Goal: Information Seeking & Learning: Find specific fact

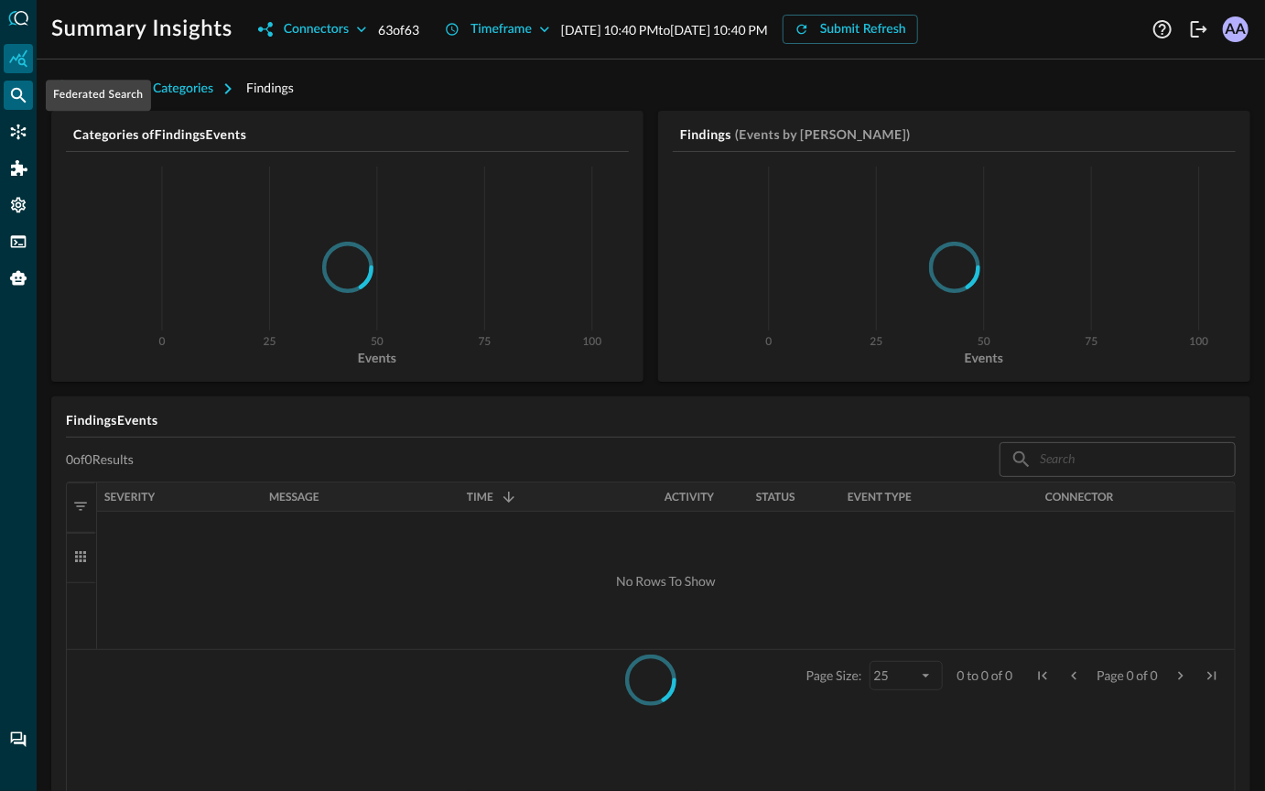
click at [21, 95] on icon "Federated Search" at bounding box center [19, 96] width 16 height 16
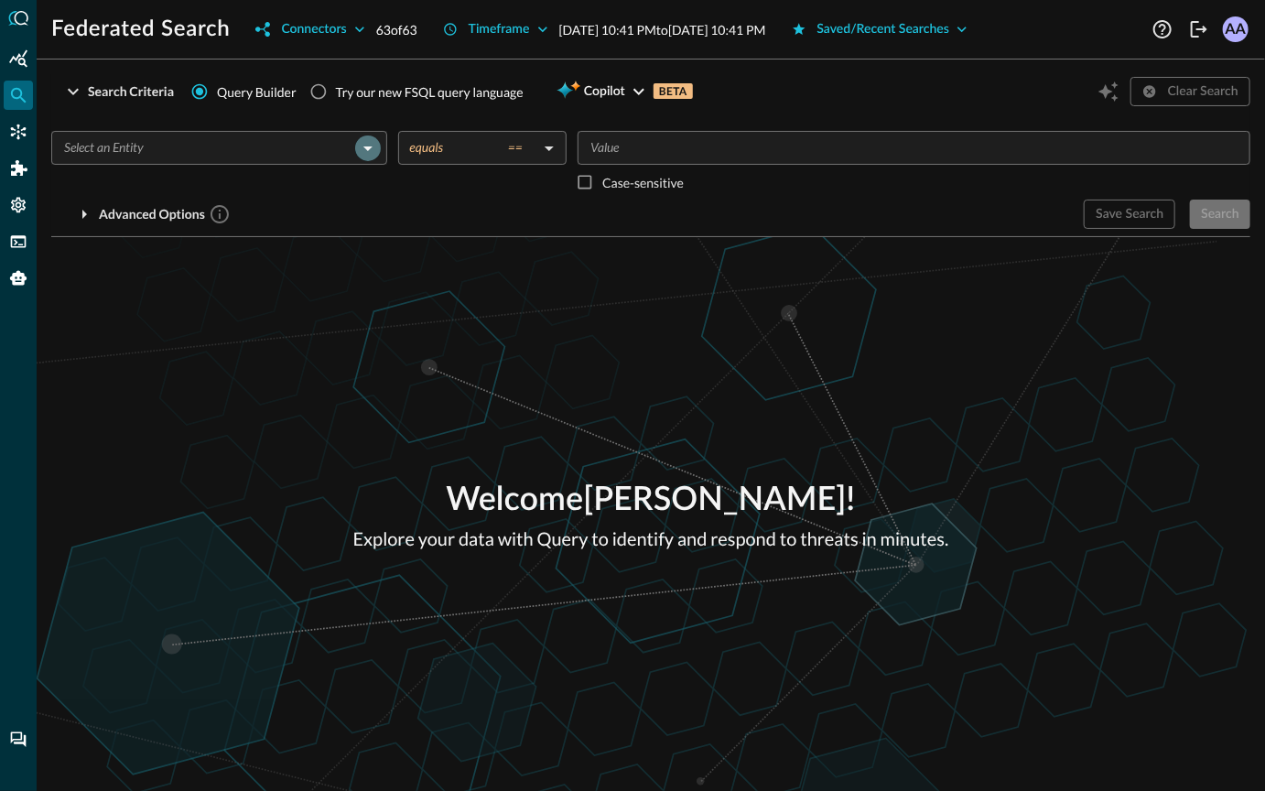
click at [367, 150] on icon "Open" at bounding box center [368, 148] width 22 height 22
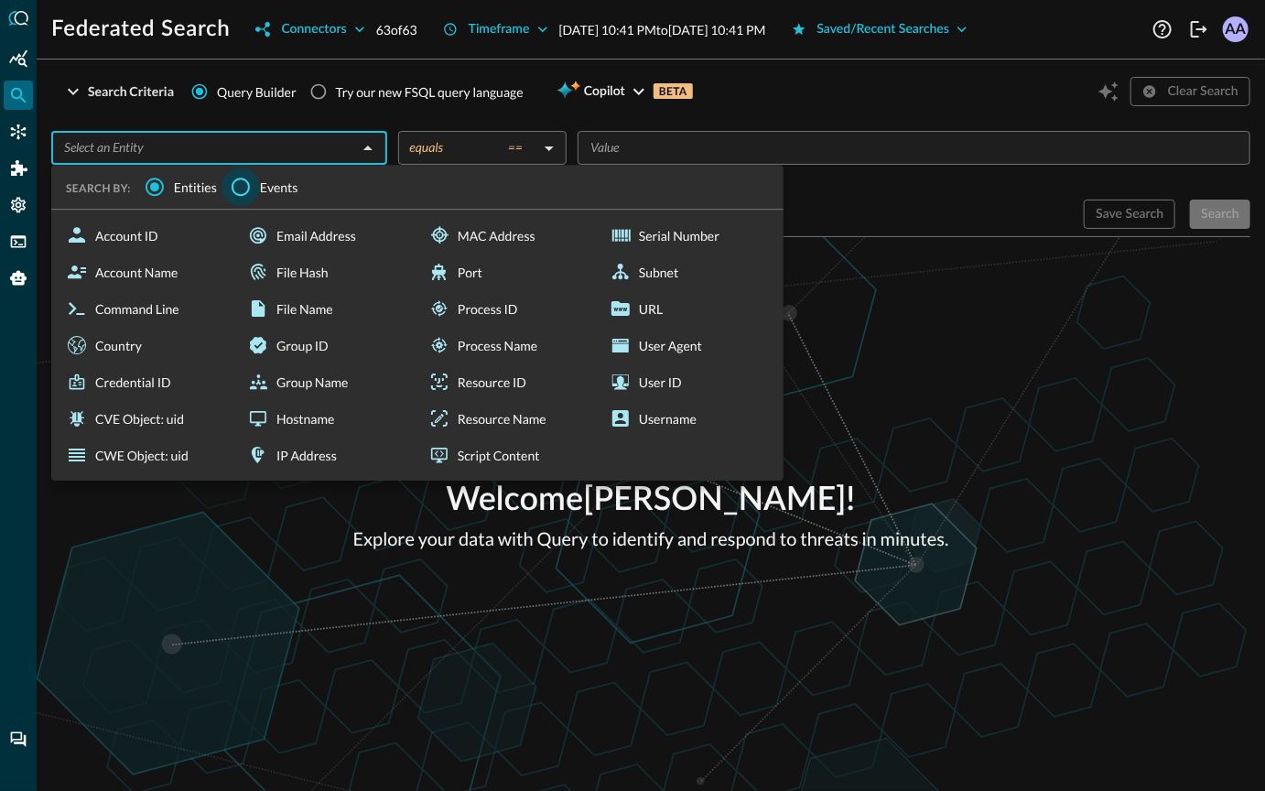
click at [241, 186] on input "Events" at bounding box center [240, 186] width 38 height 38
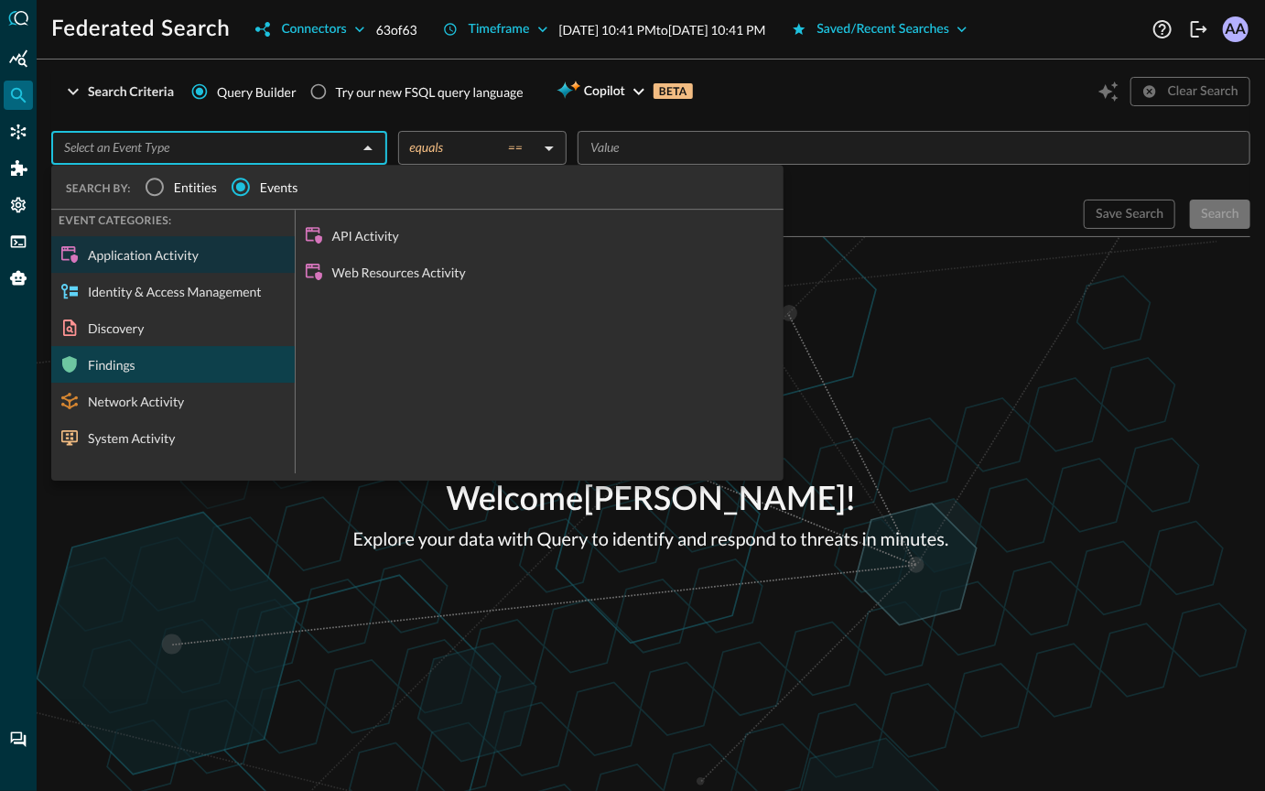
click at [185, 360] on div "Findings" at bounding box center [172, 364] width 243 height 37
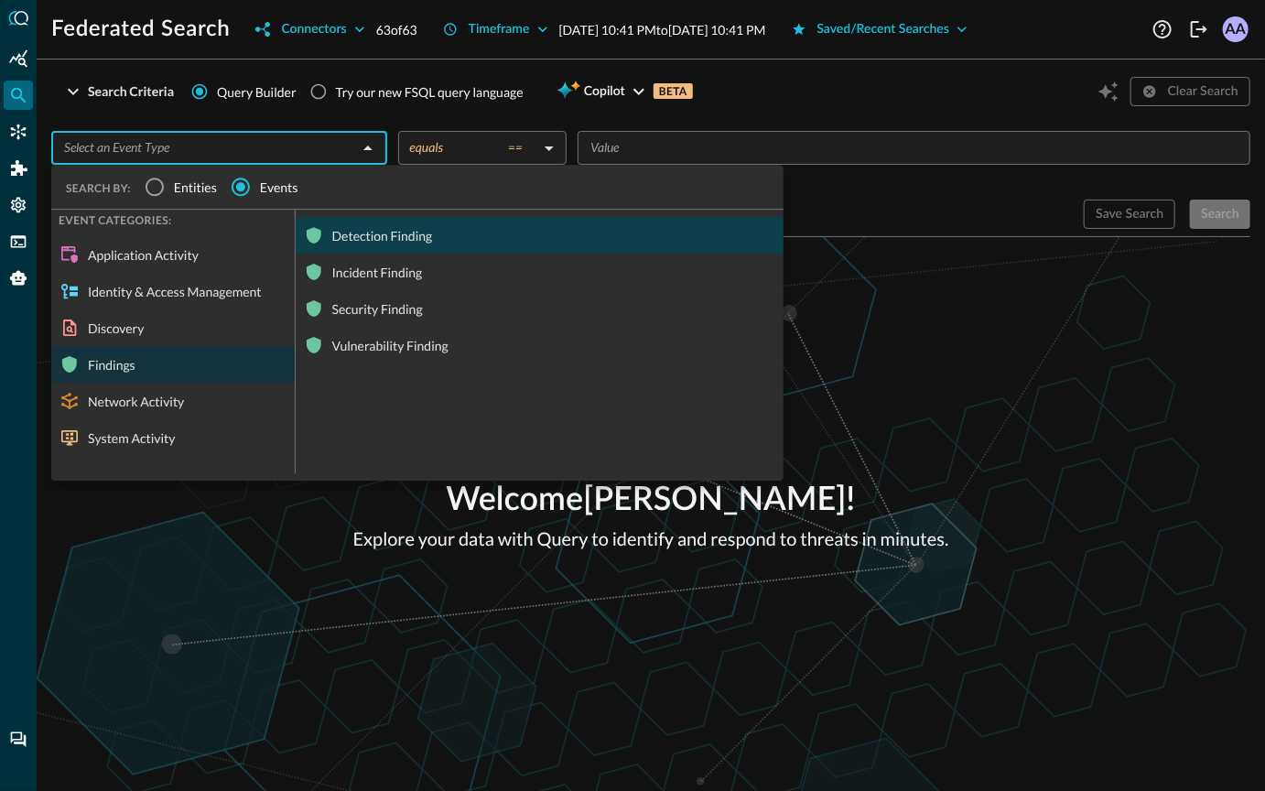
click at [394, 239] on div "Detection Finding" at bounding box center [540, 235] width 488 height 37
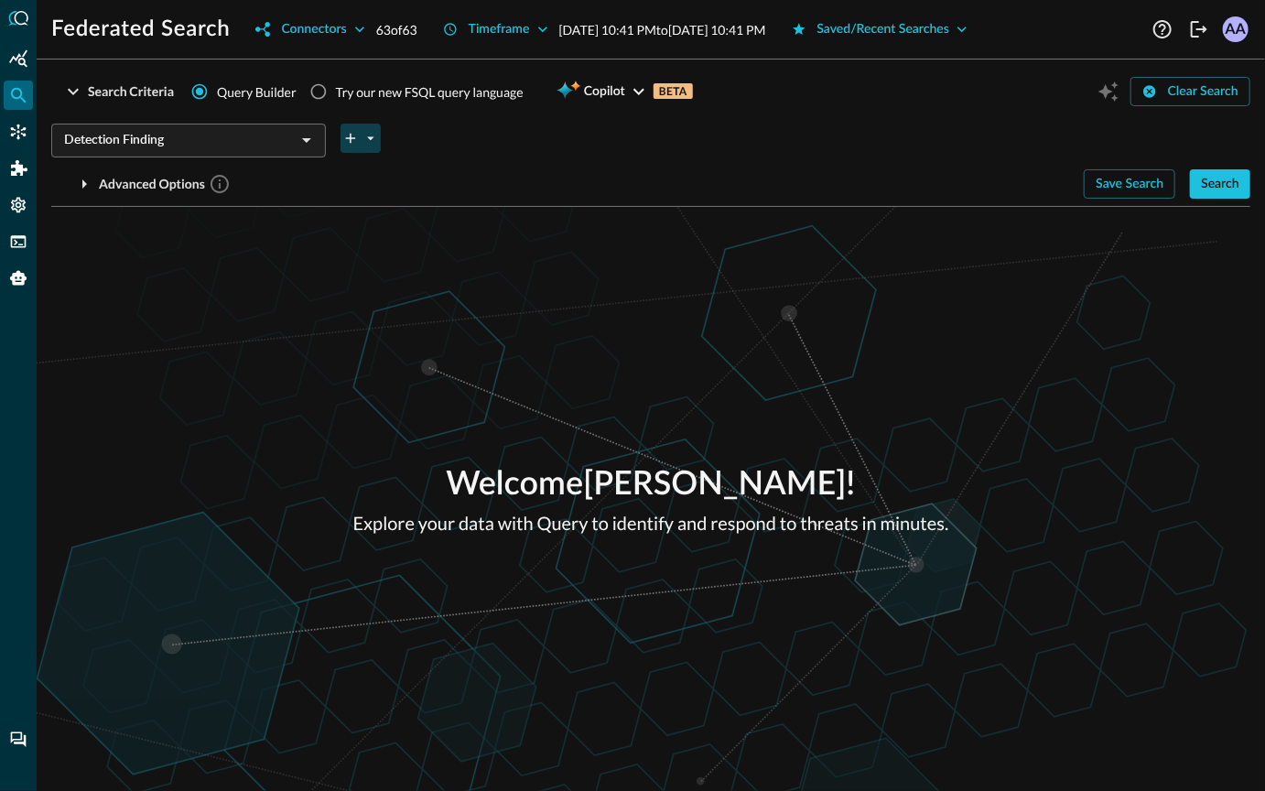
click at [356, 142] on icon "plus-arrow-button" at bounding box center [350, 138] width 16 height 16
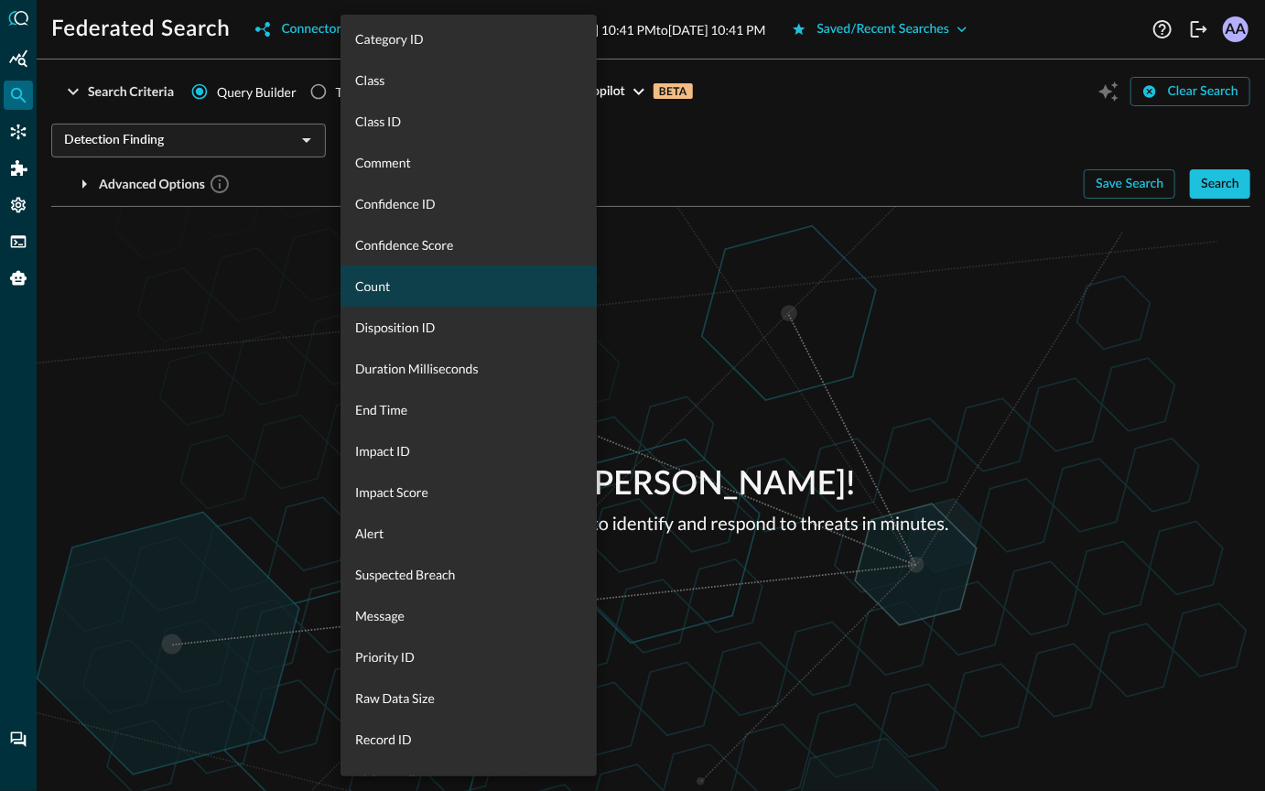
scroll to position [425, 0]
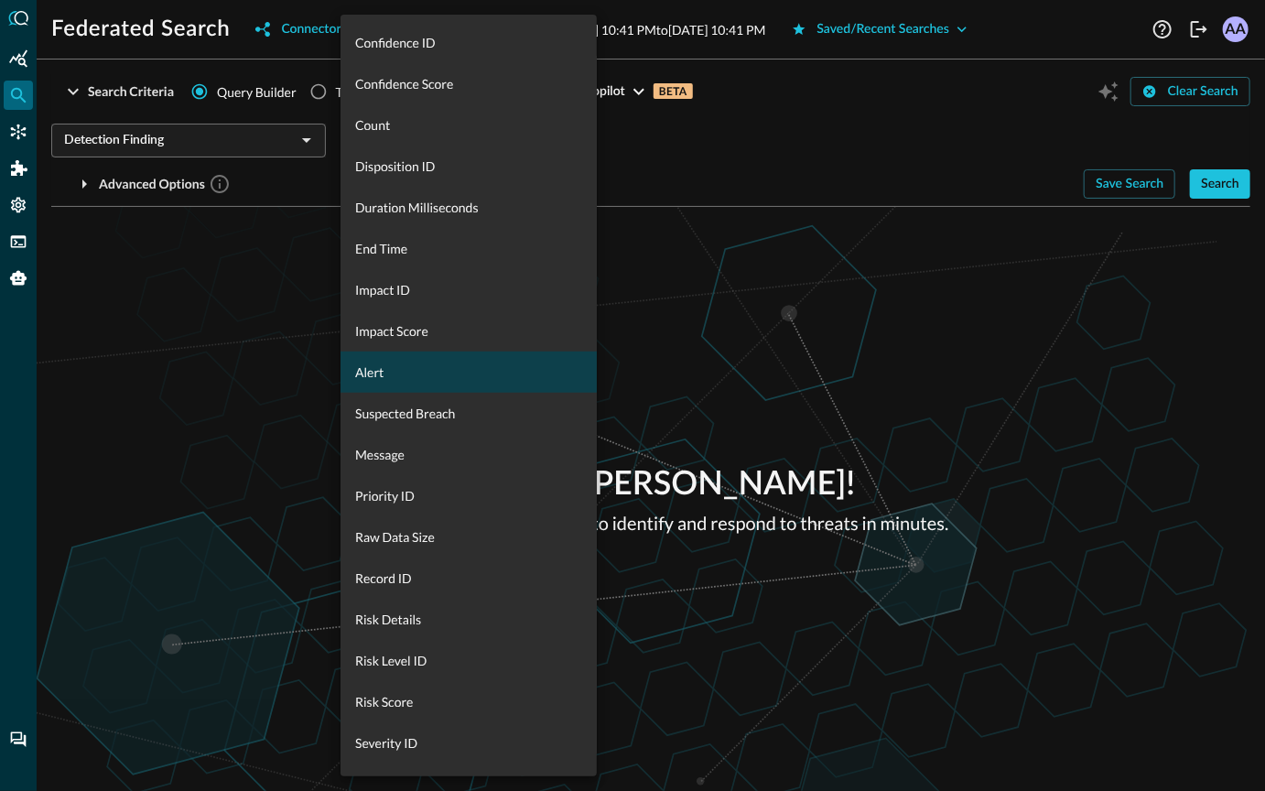
click at [451, 374] on span "Alert" at bounding box center [468, 371] width 227 height 19
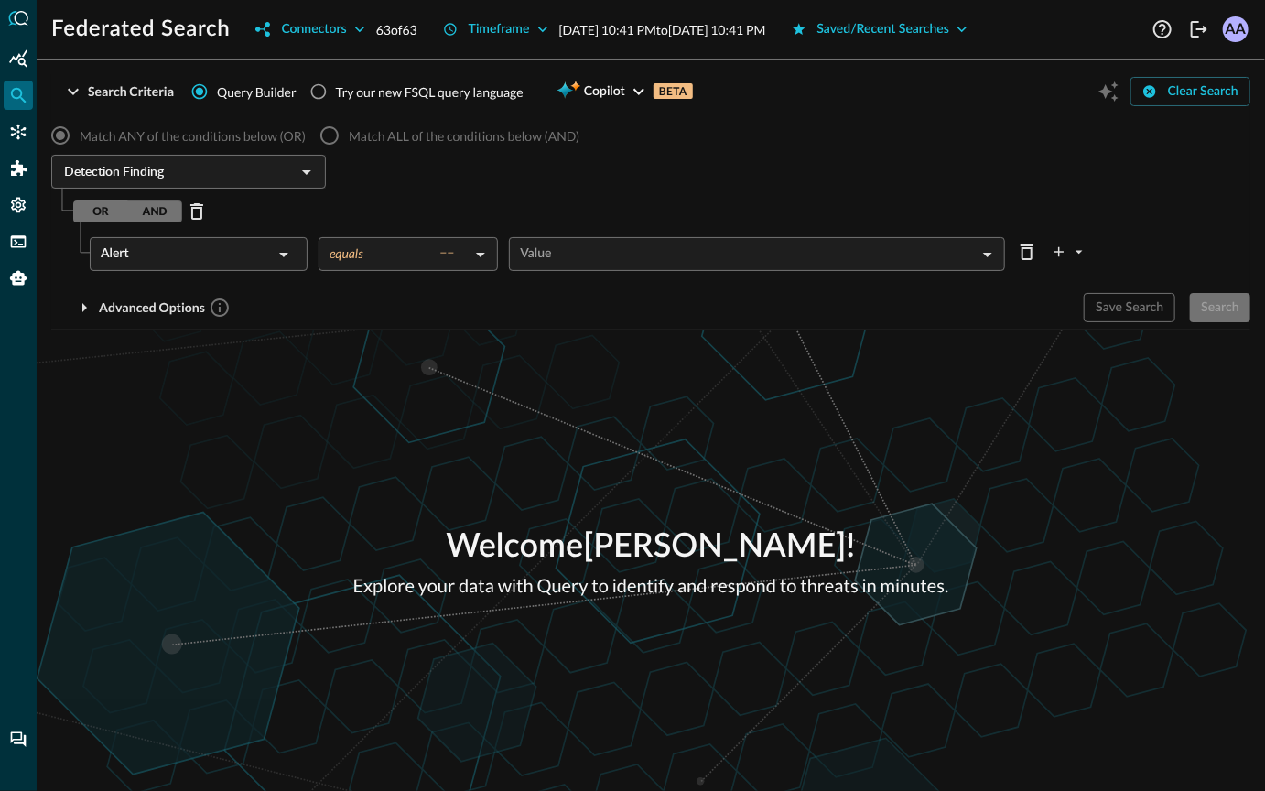
click at [545, 251] on body "Federated Search Connectors 63 of 63 Timeframe [DATE] 10:41 PM to [DATE] 10:41 …" at bounding box center [632, 395] width 1265 height 791
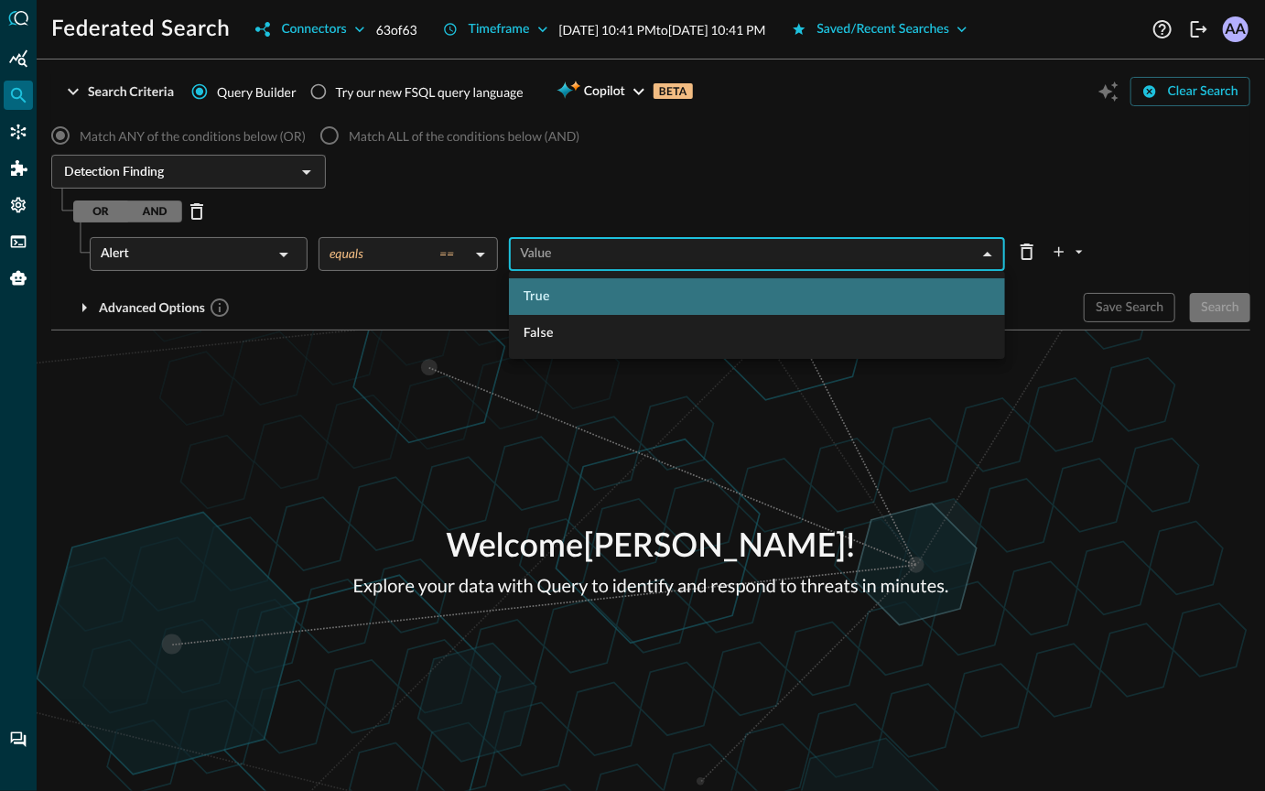
click at [550, 297] on li "True" at bounding box center [757, 296] width 496 height 37
type input "true"
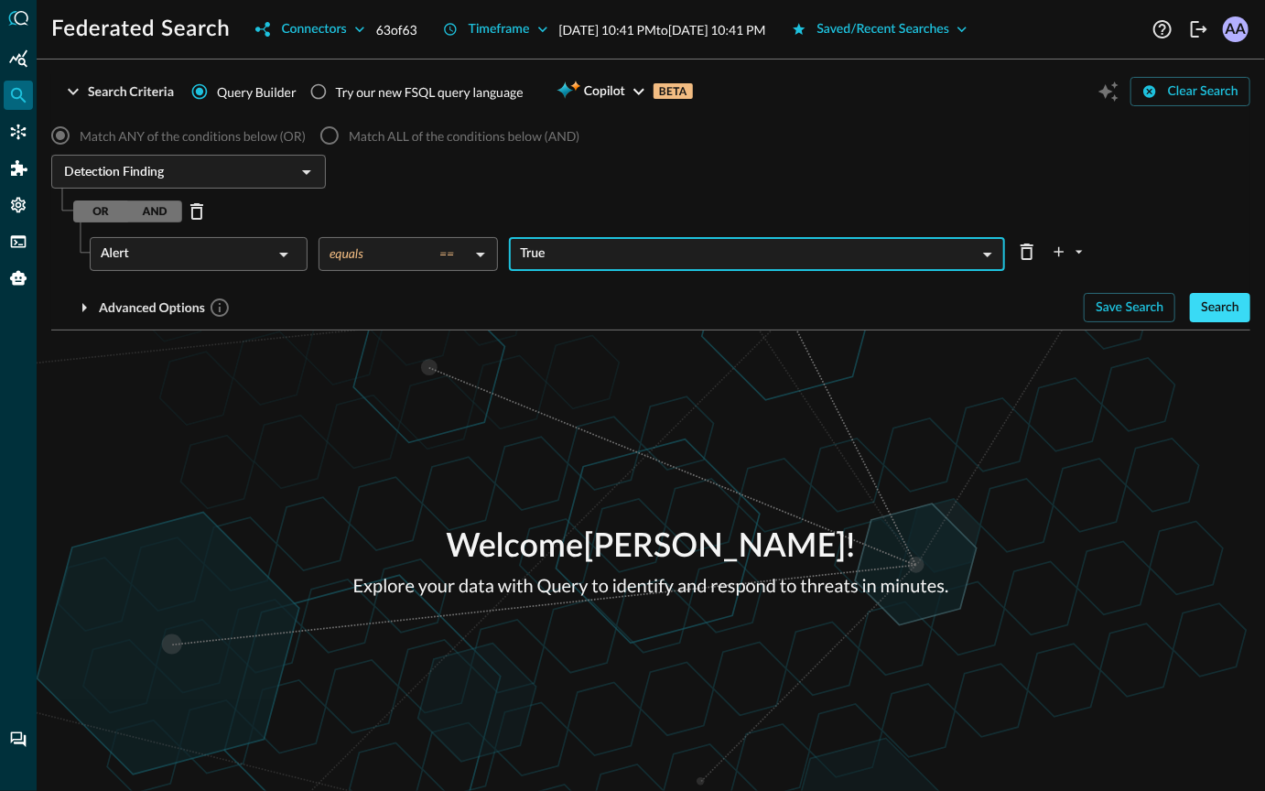
click at [1232, 303] on div "Search" at bounding box center [1220, 308] width 38 height 23
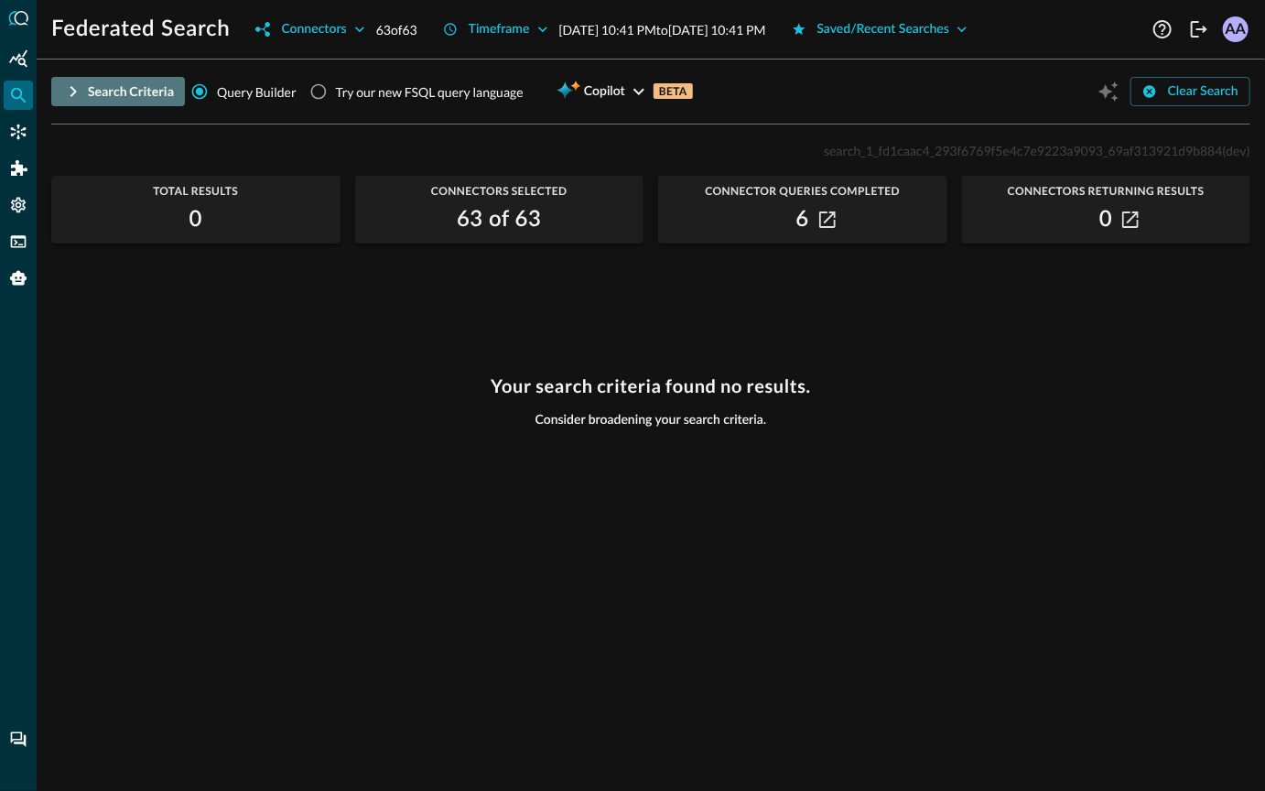
click at [78, 97] on icon "button" at bounding box center [73, 92] width 22 height 22
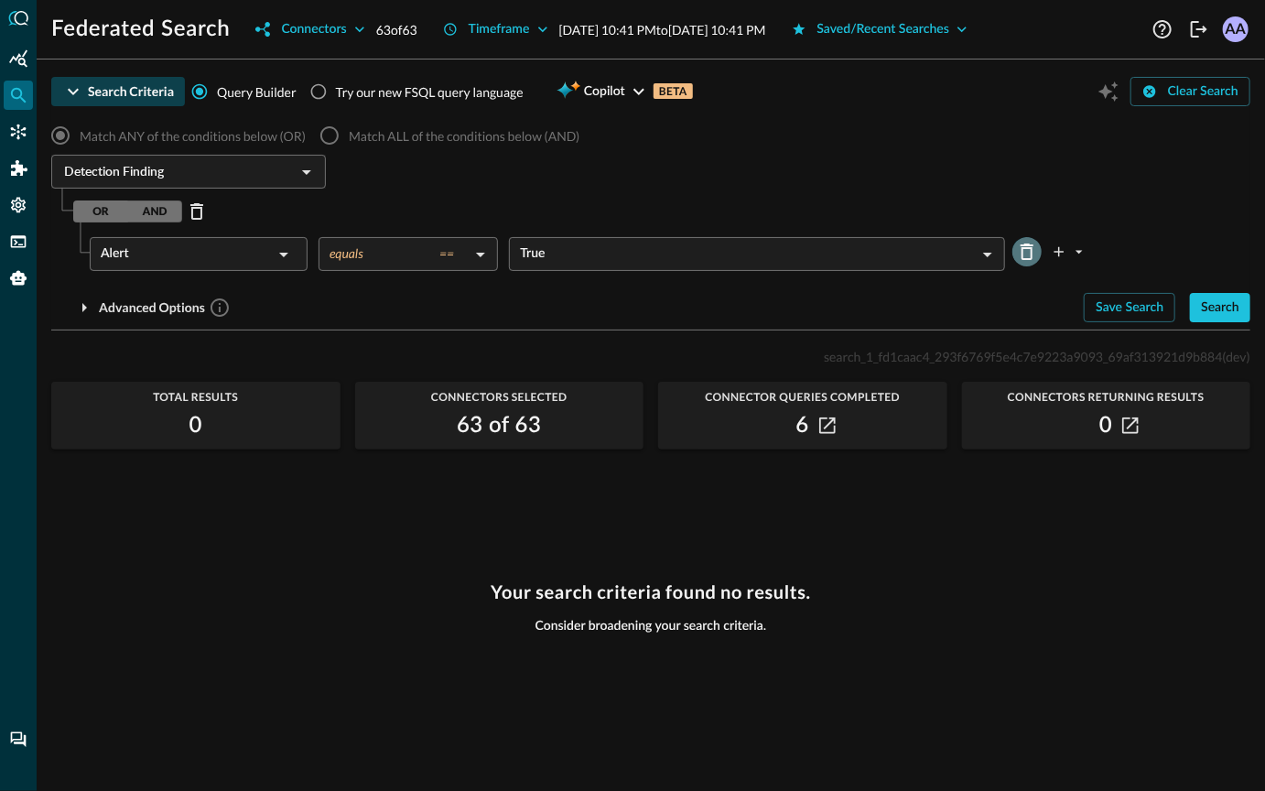
click at [1028, 247] on icon "Delete Row" at bounding box center [1027, 251] width 13 height 16
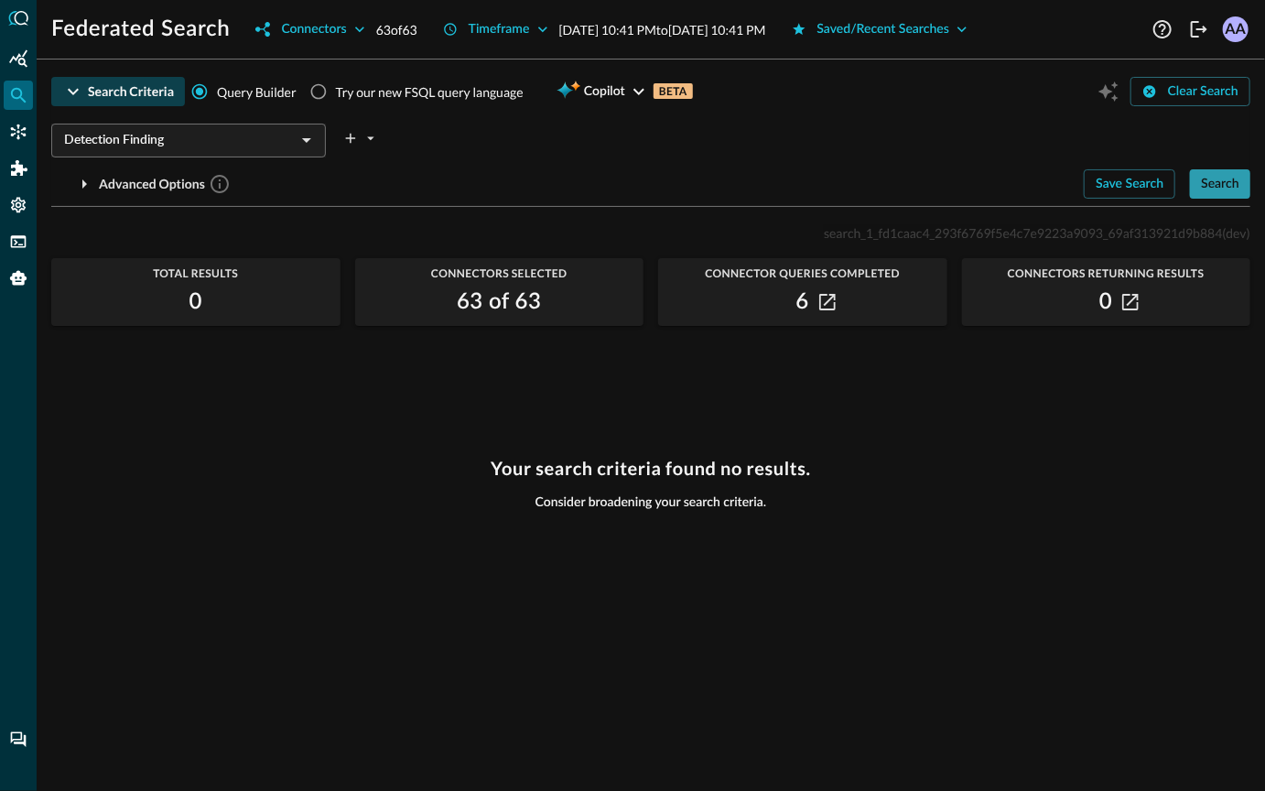
click at [1223, 183] on div "Search" at bounding box center [1220, 184] width 38 height 23
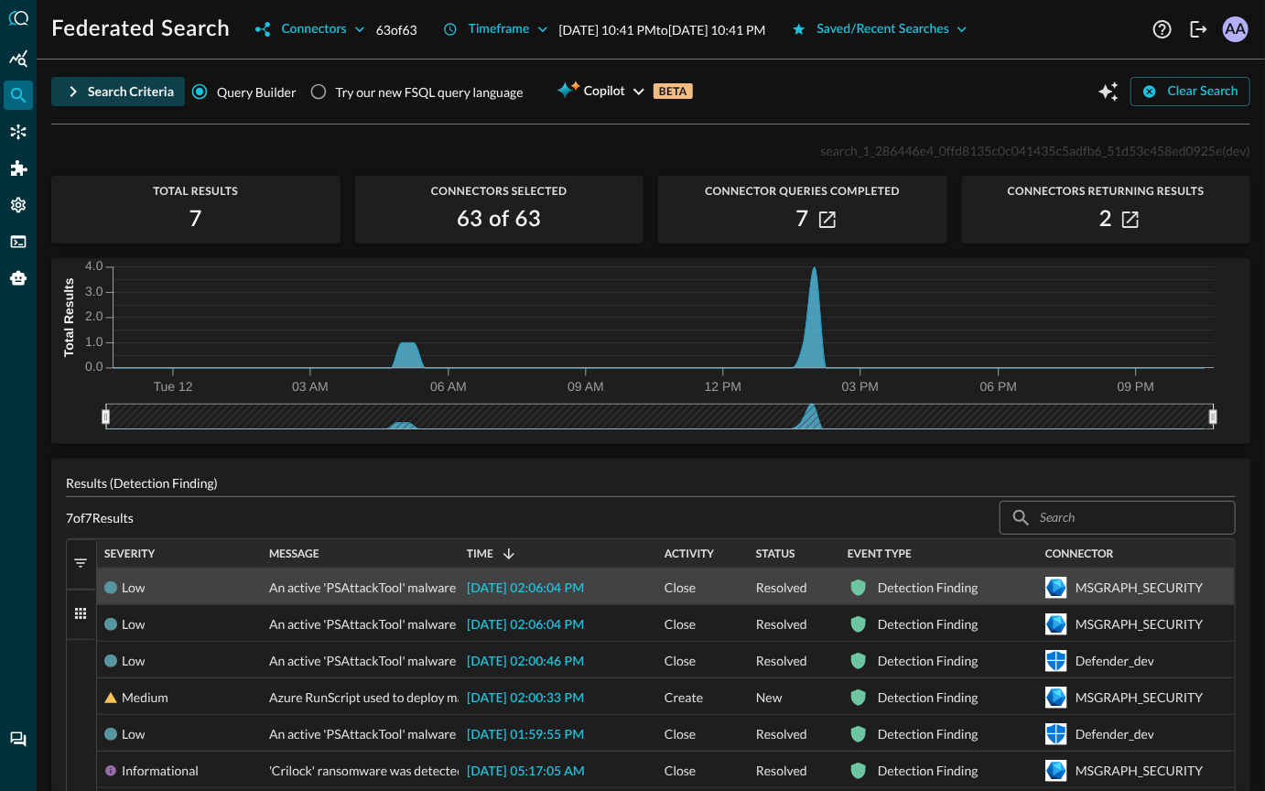
click at [508, 590] on span "[DATE] 02:06:04 PM" at bounding box center [525, 588] width 117 height 13
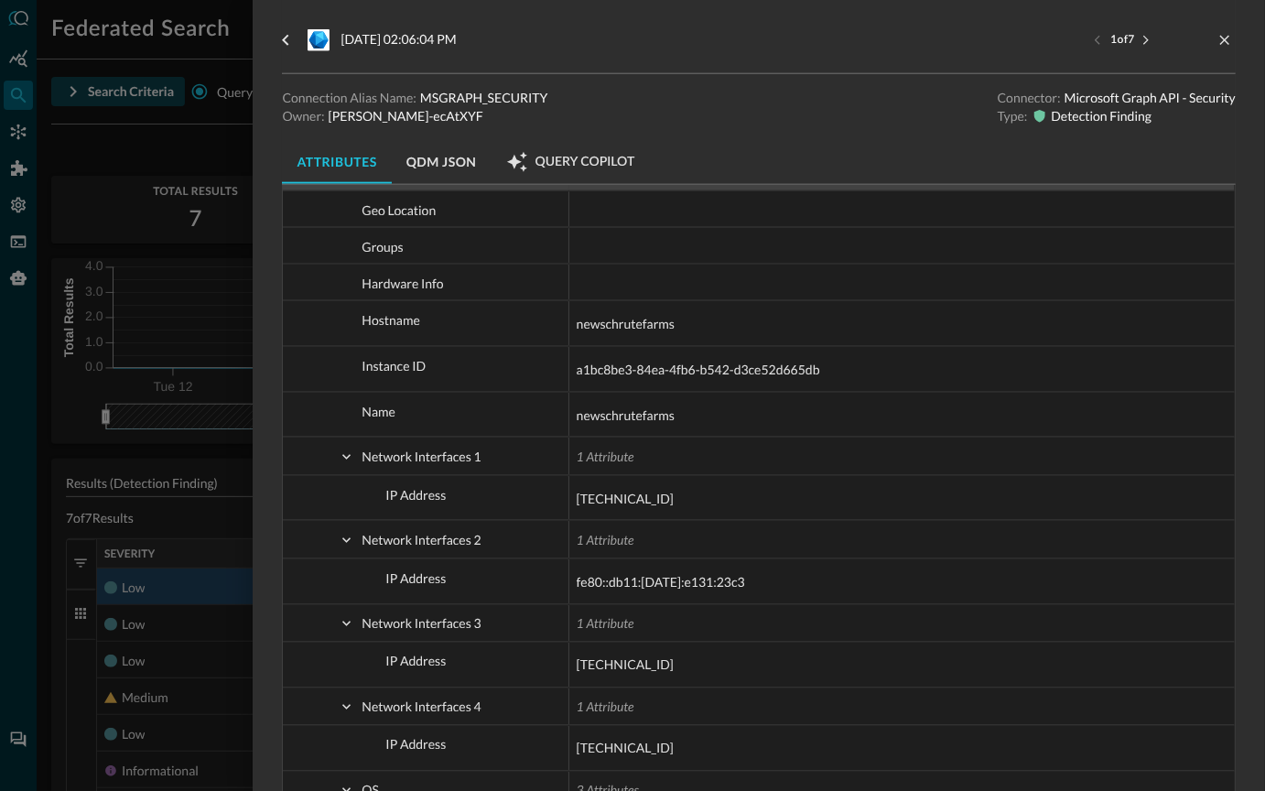
scroll to position [1051, 0]
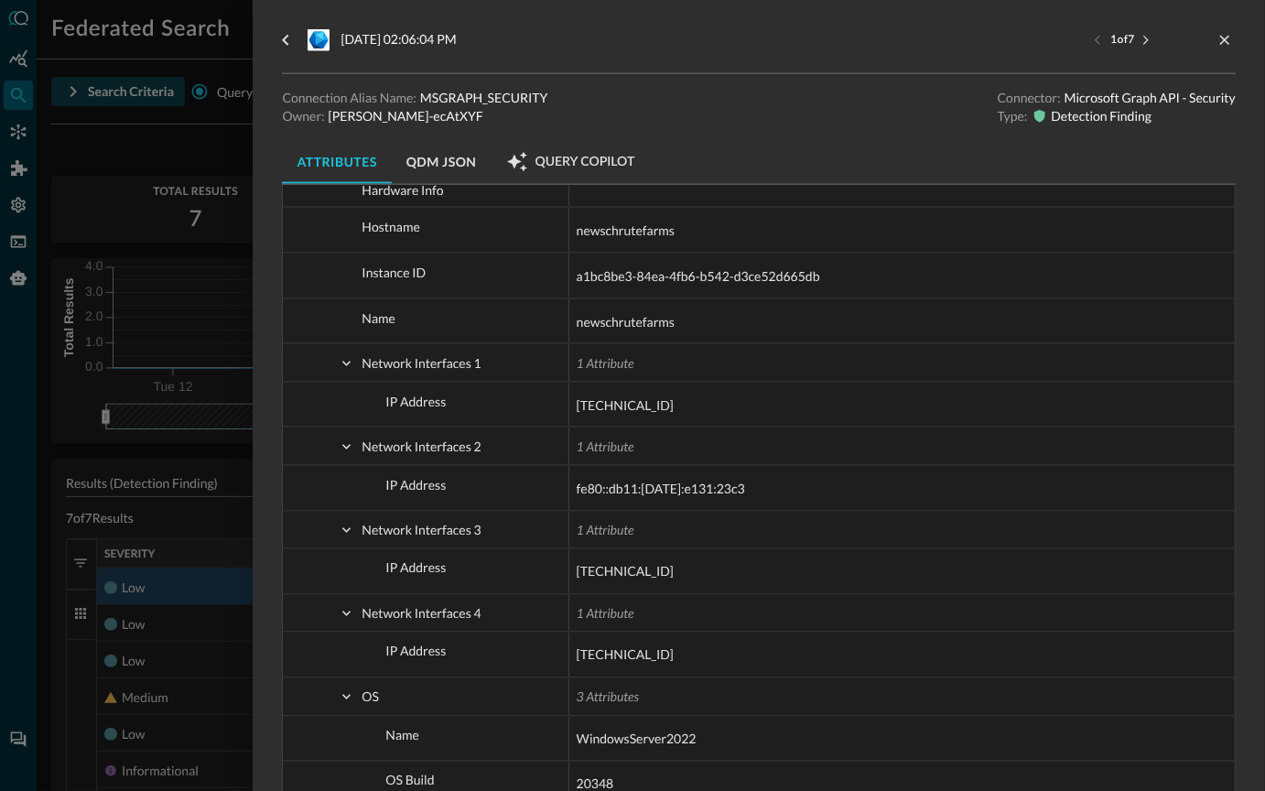
click at [448, 166] on button "QDM JSON" at bounding box center [442, 162] width 100 height 44
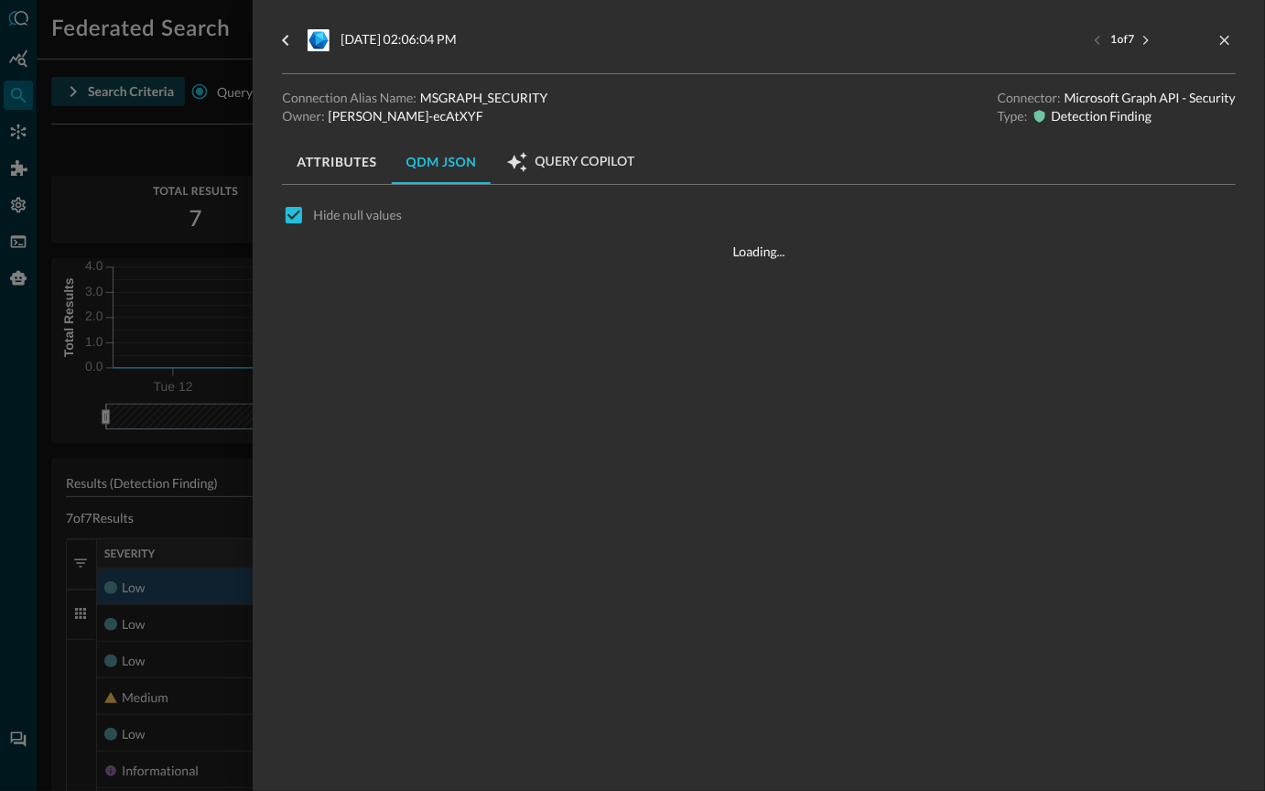
scroll to position [0, 0]
